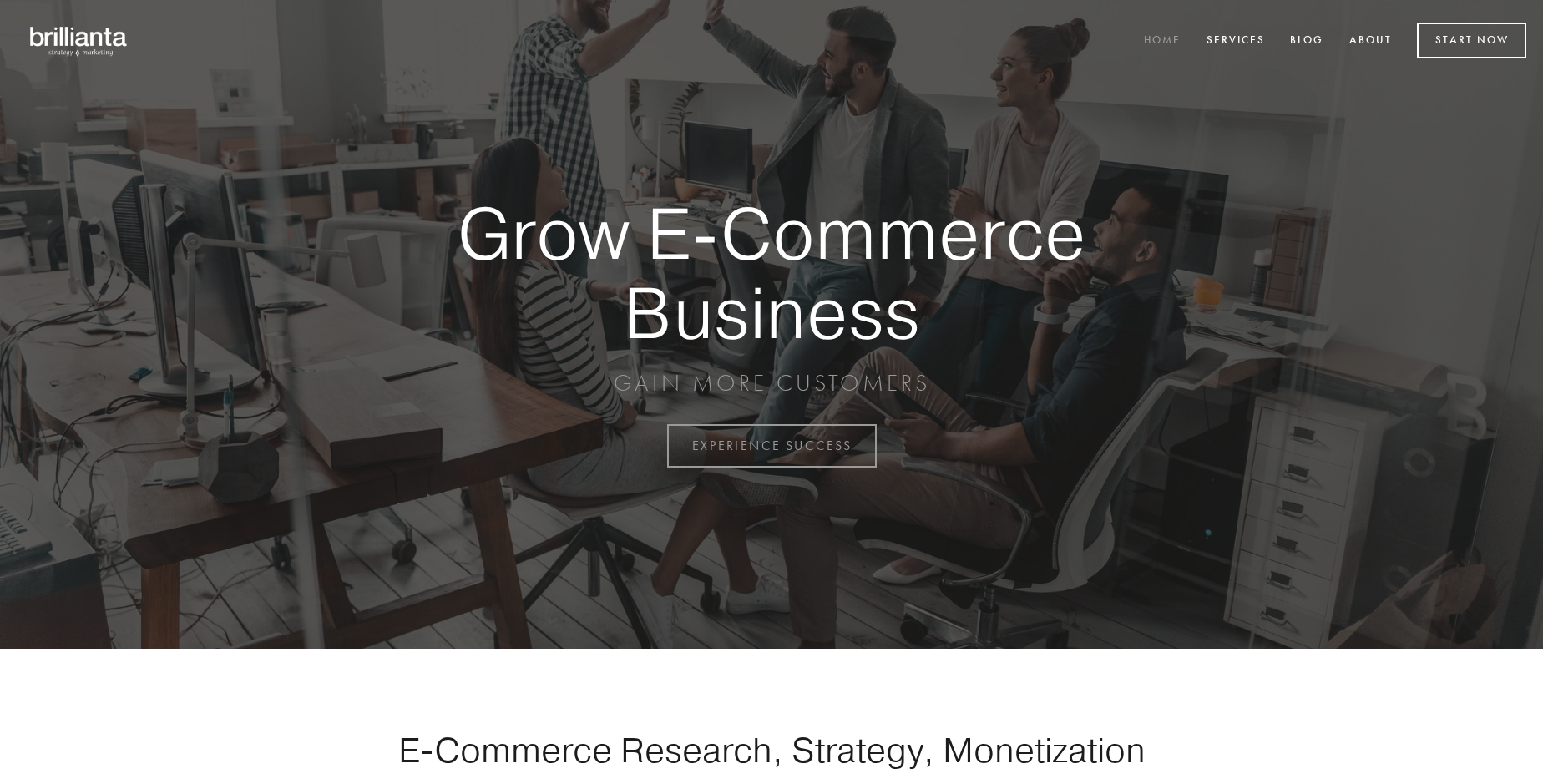
scroll to position [4375, 0]
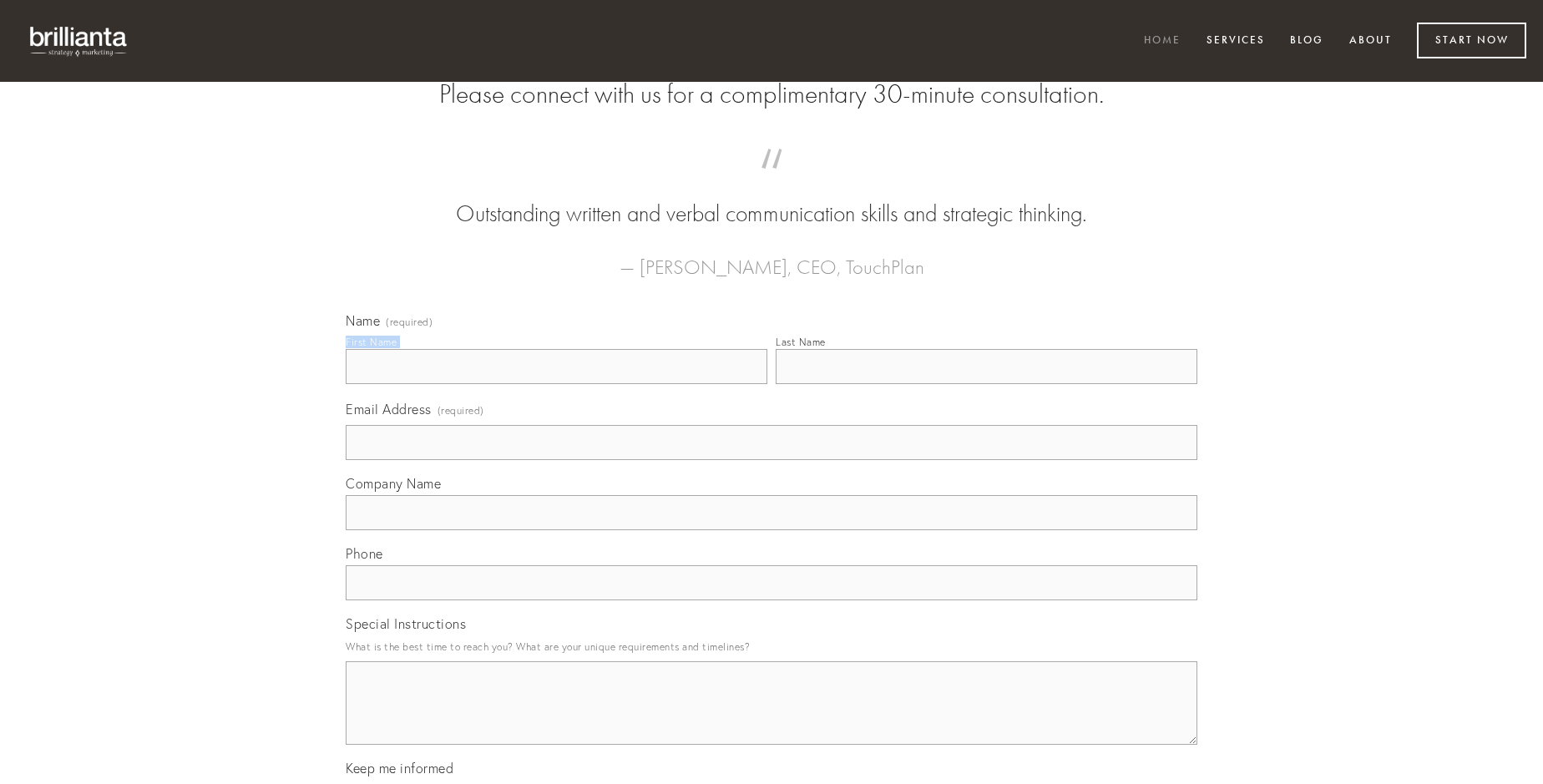
type input "[PERSON_NAME]"
click at [986, 384] on input "Last Name" at bounding box center [986, 366] width 422 height 35
type input "[PERSON_NAME]"
click at [772, 460] on input "Email Address (required)" at bounding box center [771, 442] width 851 height 35
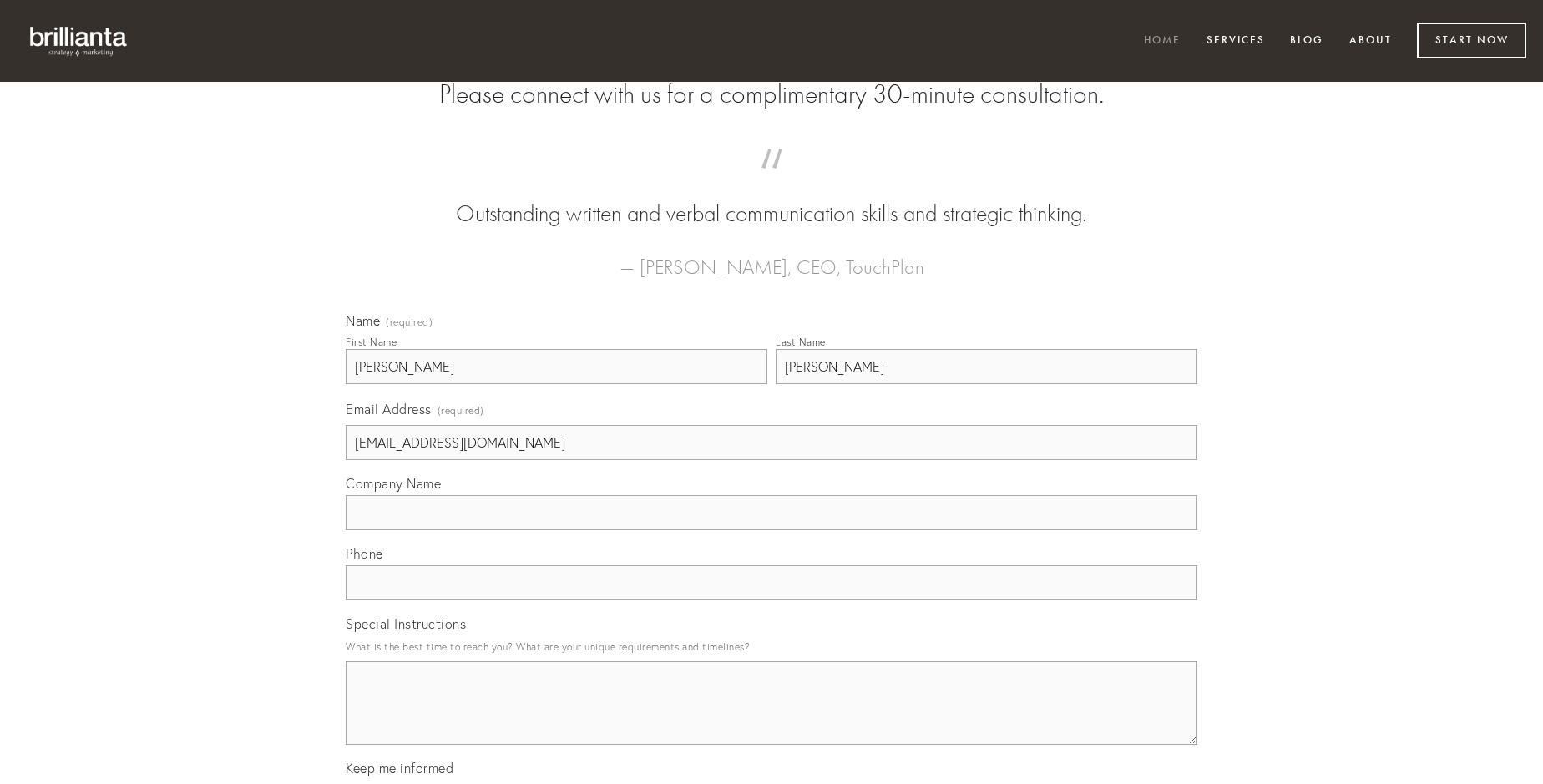
type input "[EMAIL_ADDRESS][DOMAIN_NAME]"
click at [772, 530] on input "Company Name" at bounding box center [771, 512] width 851 height 35
type input "cimentarius"
click at [772, 600] on input "text" at bounding box center [771, 582] width 851 height 35
click at [772, 718] on textarea "Special Instructions" at bounding box center [771, 702] width 851 height 83
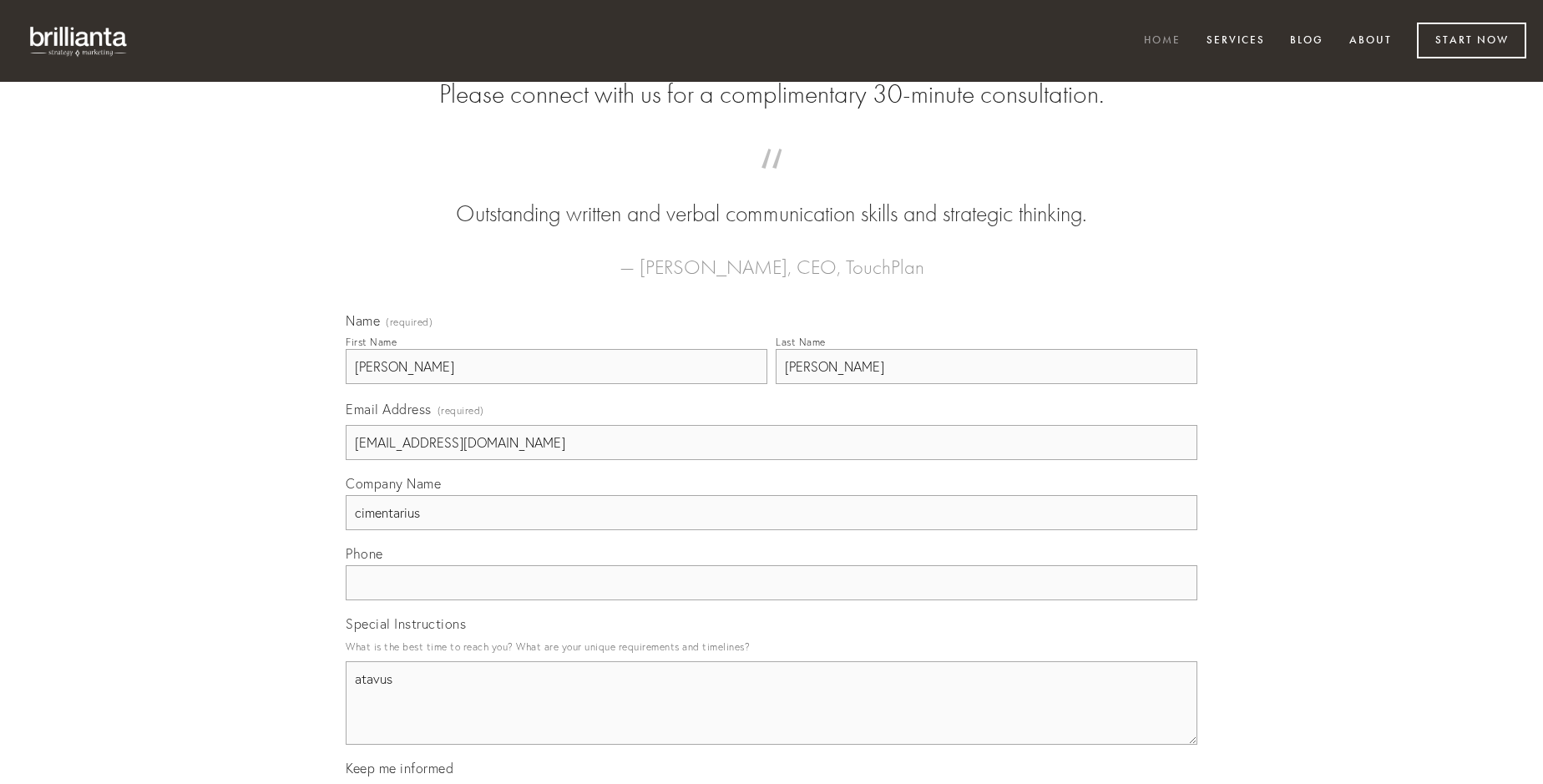
type textarea "atavus"
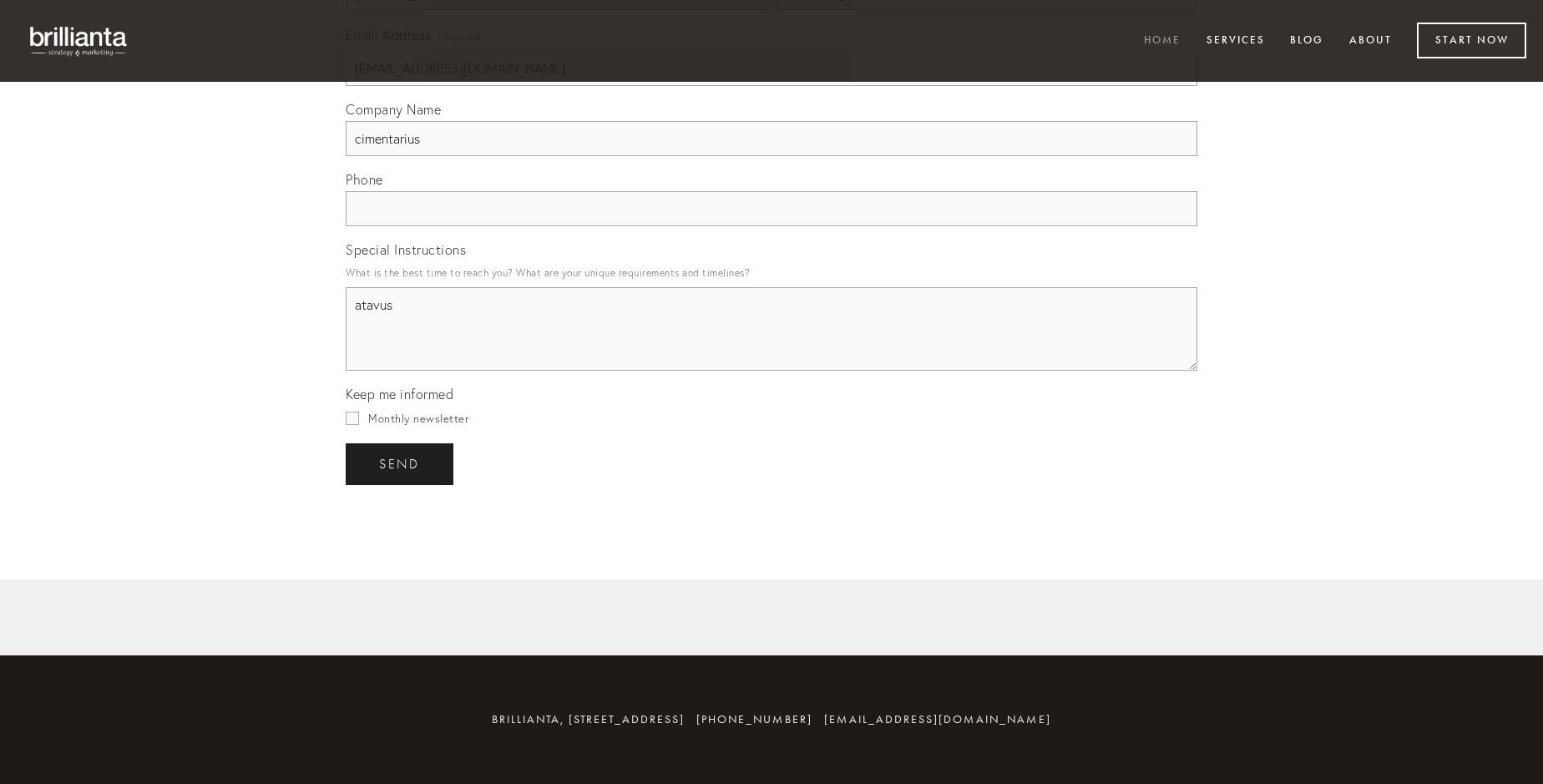
click at [401, 463] on span "send" at bounding box center [399, 463] width 41 height 15
